Goal: Information Seeking & Learning: Compare options

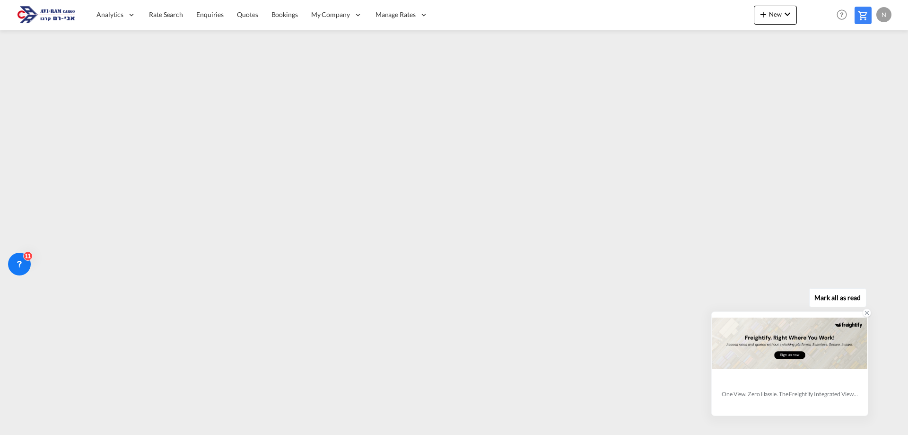
click at [866, 312] on icon at bounding box center [867, 312] width 3 height 3
